Goal: Information Seeking & Learning: Learn about a topic

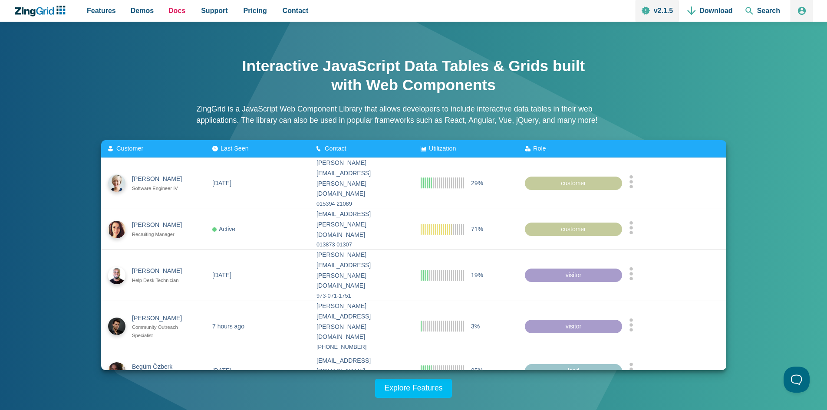
click at [175, 8] on span "Docs" at bounding box center [177, 11] width 17 height 12
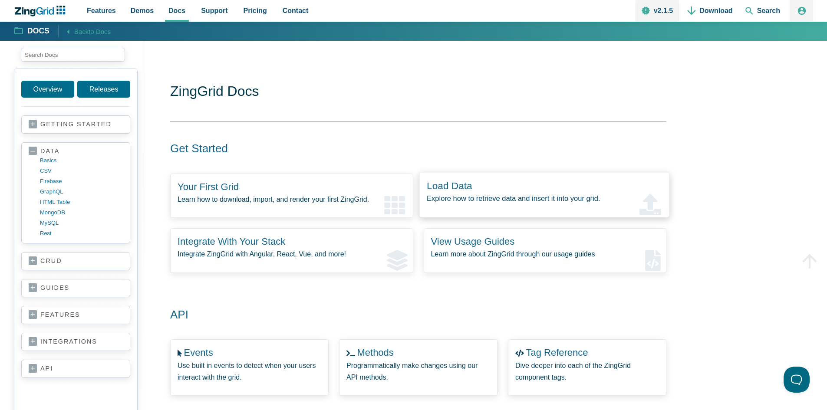
click at [492, 202] on p "Explore how to retrieve data and insert it into your grid." at bounding box center [544, 199] width 235 height 12
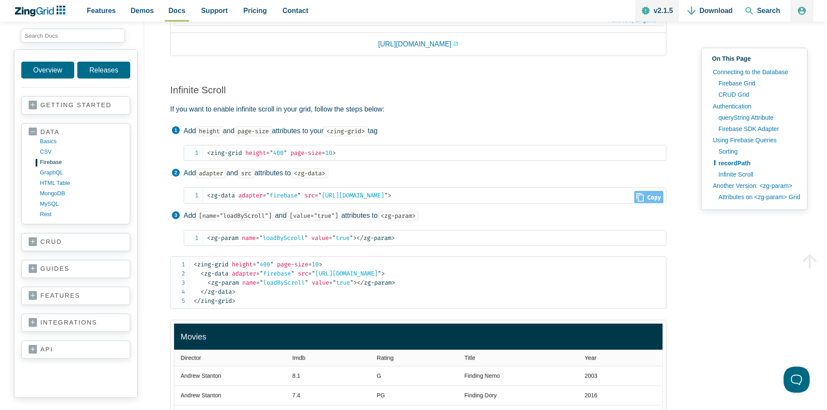
scroll to position [2606, 0]
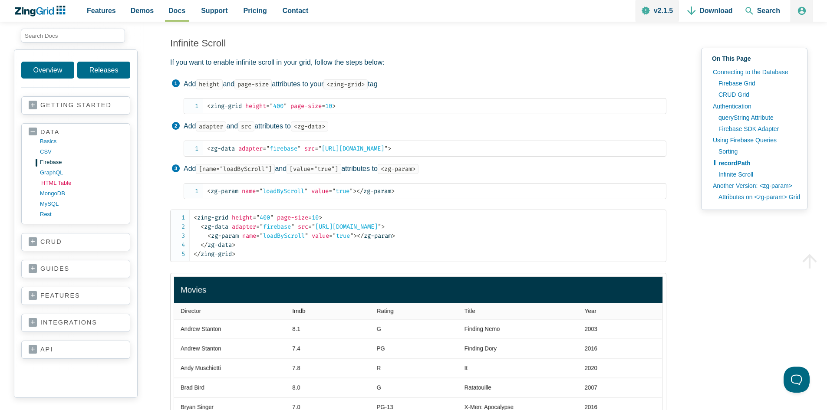
click at [65, 184] on link "HTML table" at bounding box center [82, 183] width 83 height 10
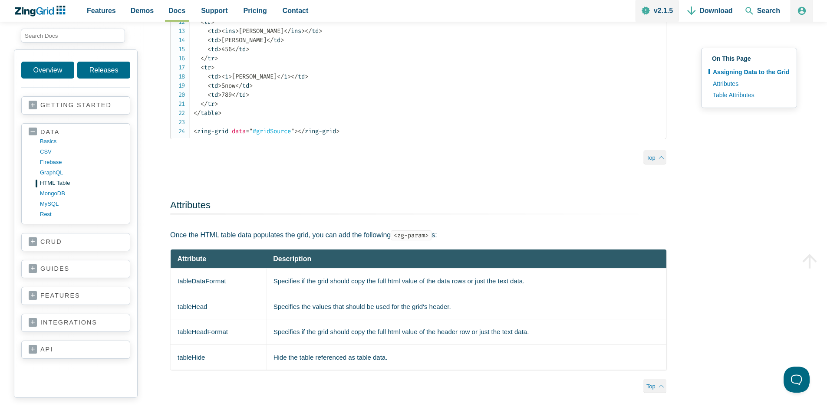
scroll to position [869, 0]
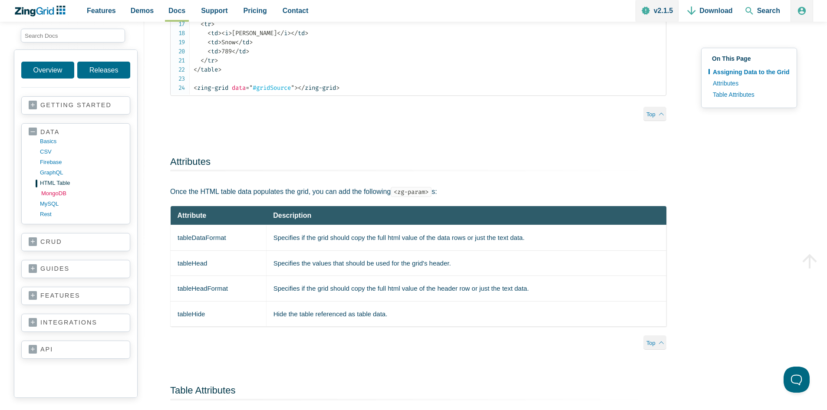
click at [53, 193] on link "MongoDB" at bounding box center [82, 193] width 83 height 10
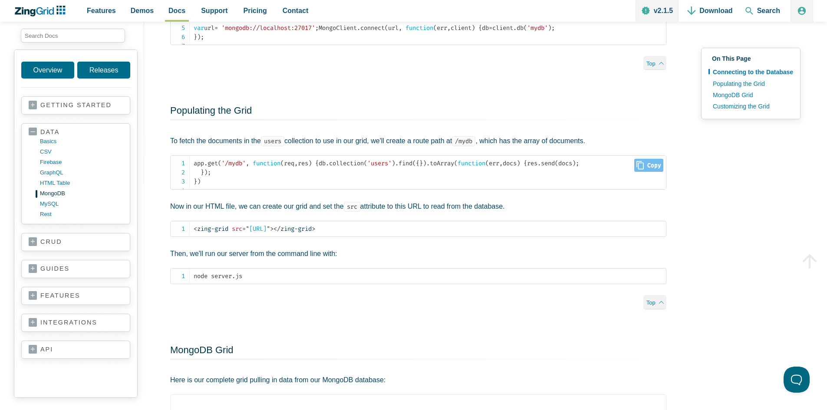
scroll to position [354, 0]
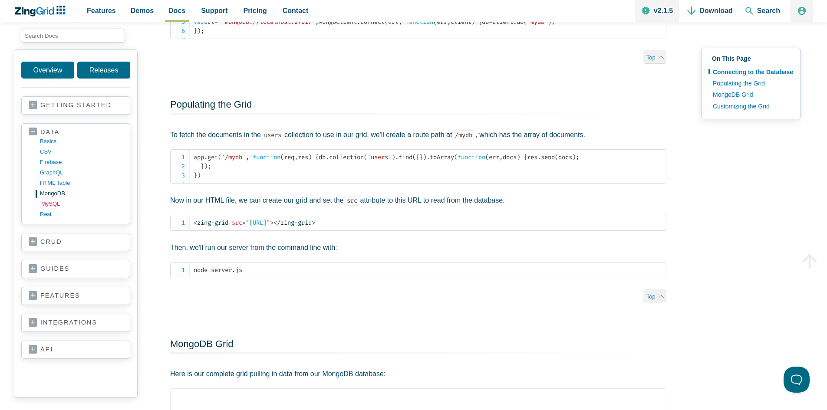
click at [54, 204] on link "MySQL" at bounding box center [82, 204] width 83 height 10
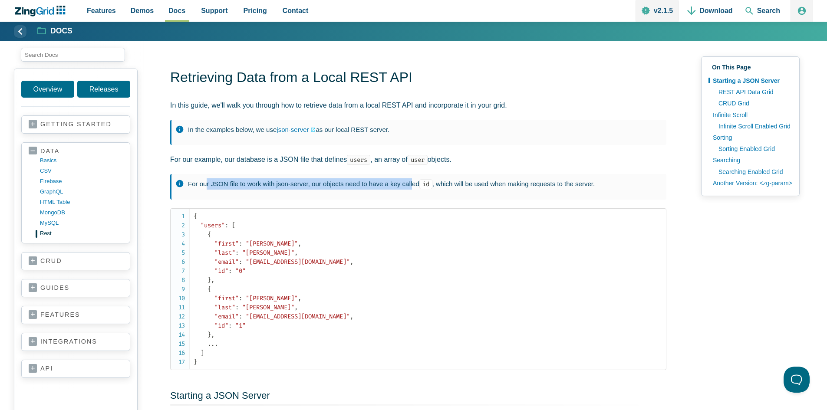
drag, startPoint x: 206, startPoint y: 184, endPoint x: 411, endPoint y: 181, distance: 205.0
click at [411, 181] on p "For our JSON file to work with json-server, our objects need to have a key call…" at bounding box center [423, 184] width 470 height 11
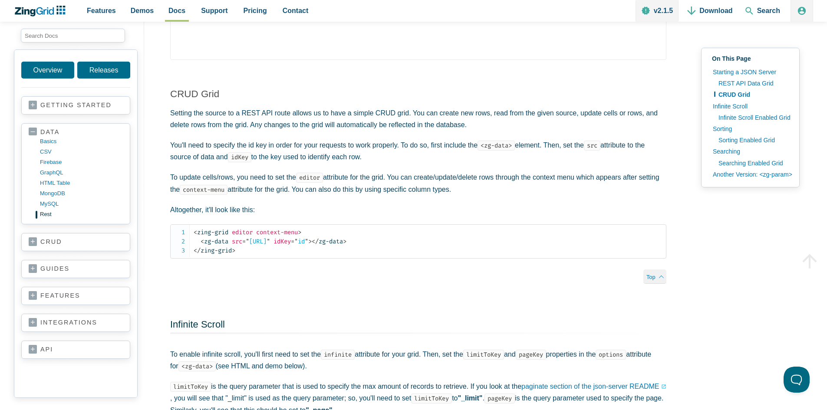
scroll to position [695, 0]
